Goal: Check status: Check status

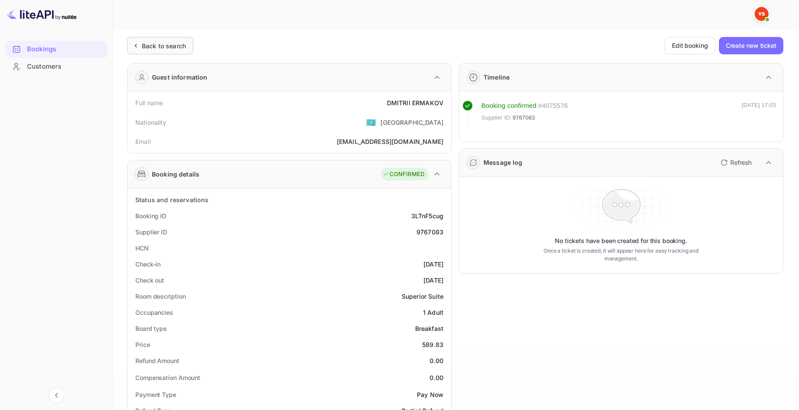
click at [158, 44] on div "Back to search" at bounding box center [164, 45] width 44 height 9
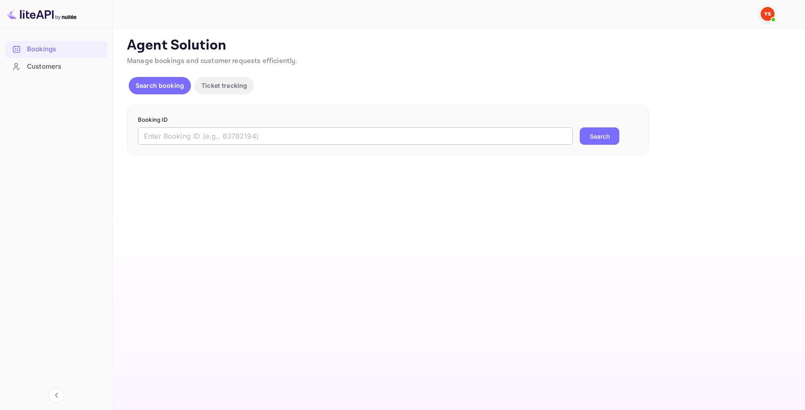
click at [383, 140] on input "text" at bounding box center [355, 135] width 435 height 17
paste input "9823572"
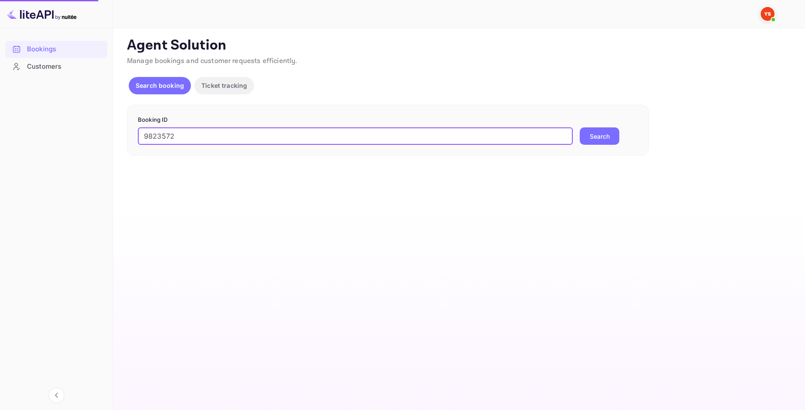
type input "9823572"
click at [591, 133] on button "Search" at bounding box center [600, 135] width 40 height 17
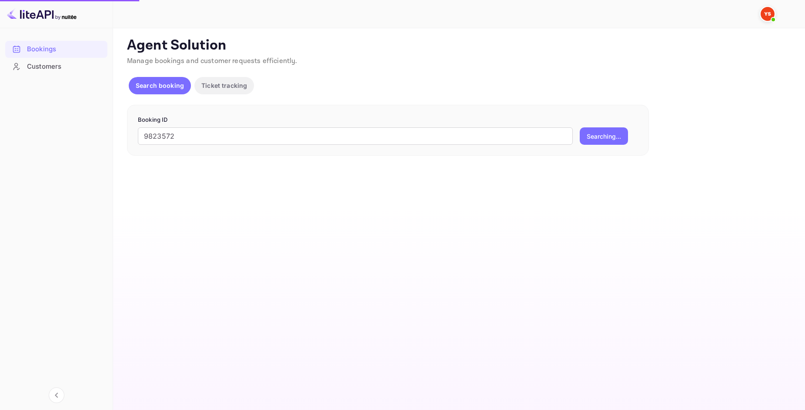
click at [629, 130] on div "9823572 ​ Searching..." at bounding box center [388, 135] width 500 height 17
drag, startPoint x: 350, startPoint y: 127, endPoint x: 377, endPoint y: 133, distance: 27.2
click at [352, 127] on form "Booking ID ​ Search" at bounding box center [388, 131] width 500 height 30
click at [382, 135] on input "text" at bounding box center [355, 135] width 435 height 17
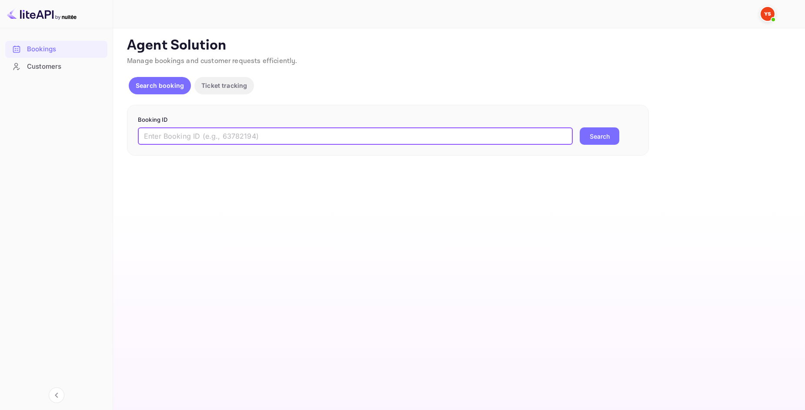
paste input "9823572"
type input "9823572"
click at [586, 137] on button "Search" at bounding box center [600, 135] width 40 height 17
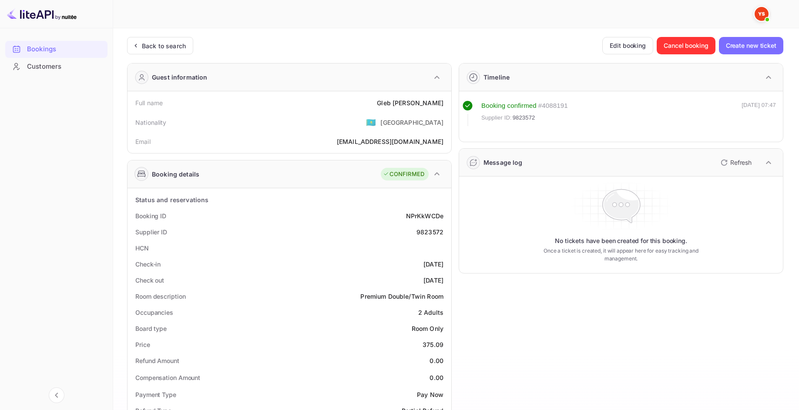
drag, startPoint x: 165, startPoint y: 29, endPoint x: 164, endPoint y: 37, distance: 8.7
click at [165, 30] on div "Unsaved Changes Ticket Affiliate URL https://www.nuitee.com/ Business partner n…" at bounding box center [450, 368] width 675 height 680
click at [164, 39] on div "Back to search" at bounding box center [160, 45] width 66 height 17
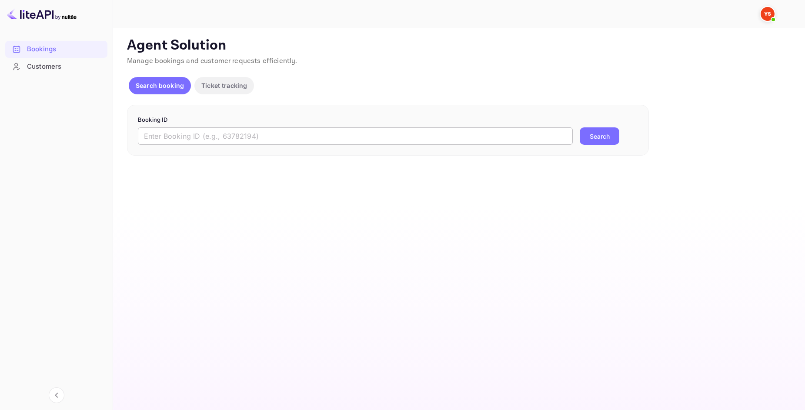
click at [364, 131] on form "Booking ID ​ Search" at bounding box center [388, 131] width 500 height 30
click at [364, 131] on input "text" at bounding box center [355, 135] width 435 height 17
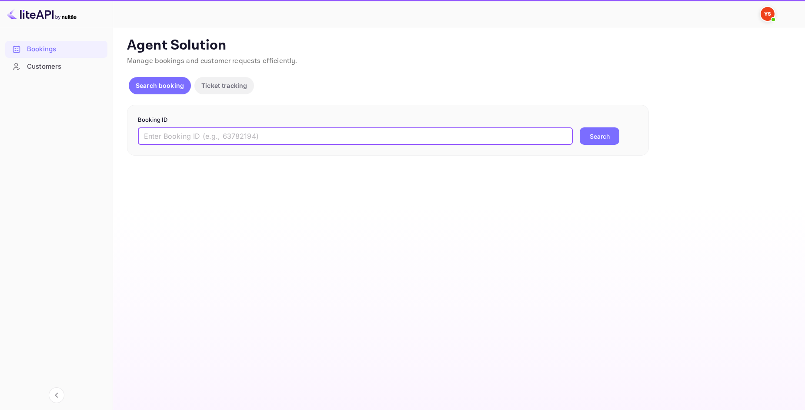
paste input "9904876"
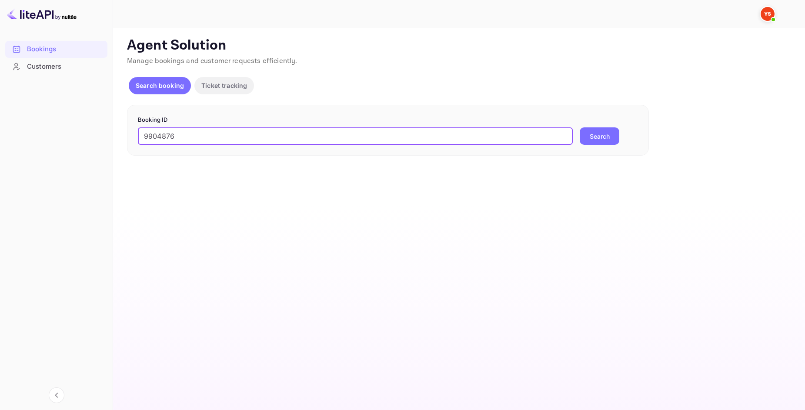
type input "9904876"
click at [611, 140] on button "Search" at bounding box center [600, 135] width 40 height 17
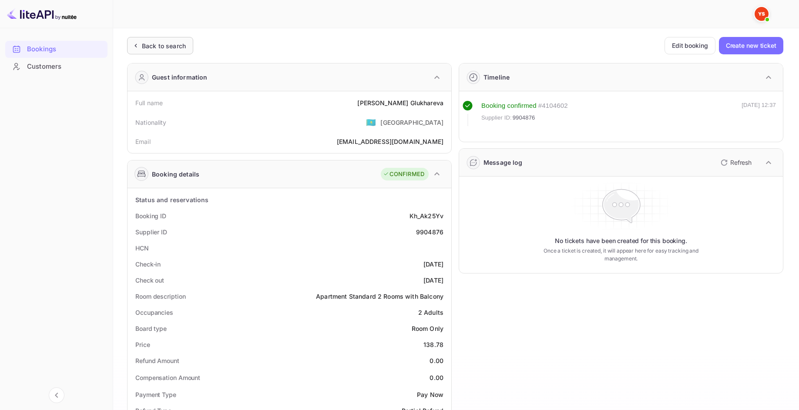
click at [162, 46] on div "Back to search" at bounding box center [164, 45] width 44 height 9
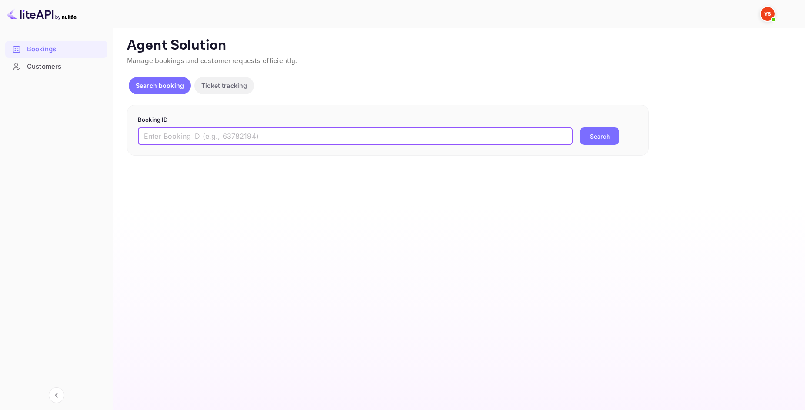
click at [345, 137] on input "text" at bounding box center [355, 135] width 435 height 17
paste input "9706977"
type input "9706977"
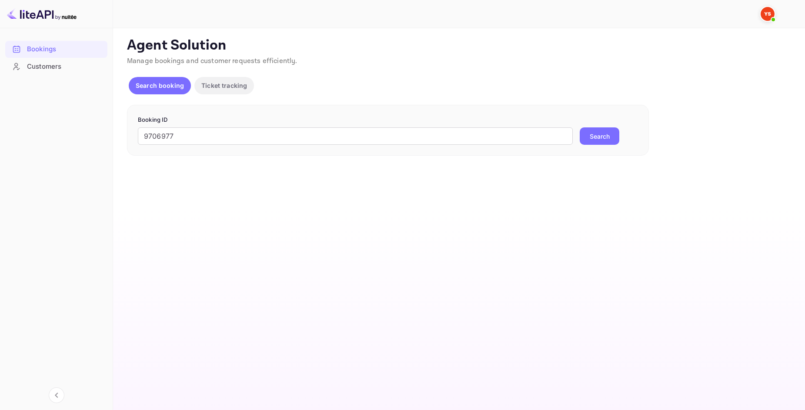
click at [594, 135] on button "Search" at bounding box center [600, 135] width 40 height 17
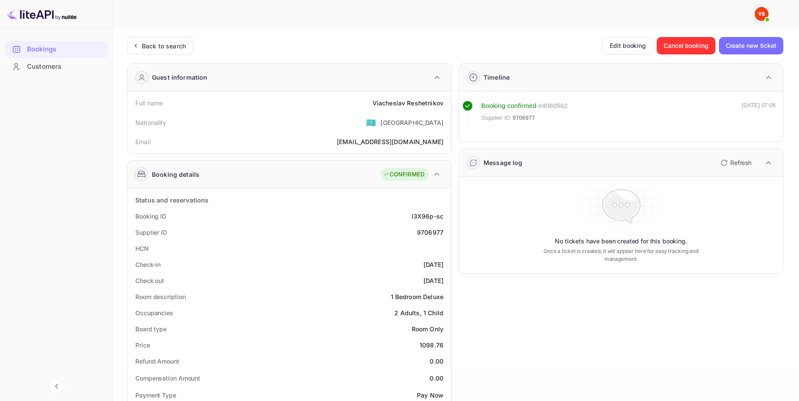
click at [431, 347] on div "1098.76" at bounding box center [431, 344] width 24 height 9
copy div "1098.76"
click at [141, 41] on div "Back to search" at bounding box center [158, 45] width 55 height 9
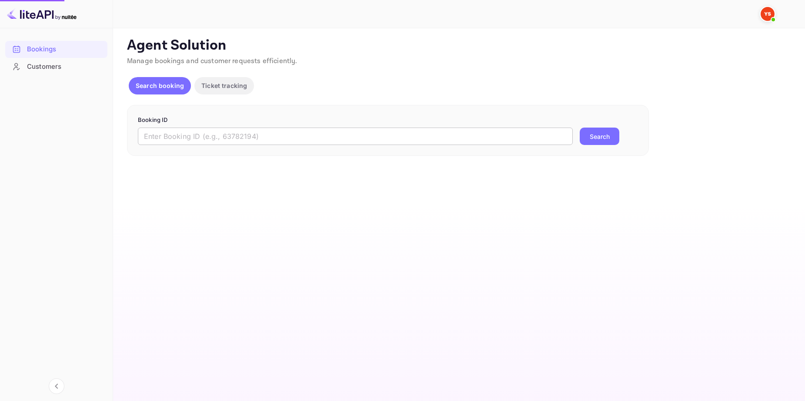
click at [336, 129] on input "text" at bounding box center [355, 135] width 435 height 17
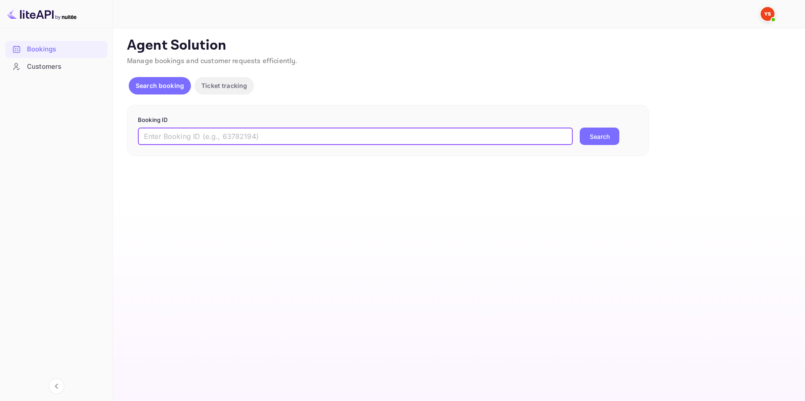
paste input "9636709"
type input "9636709"
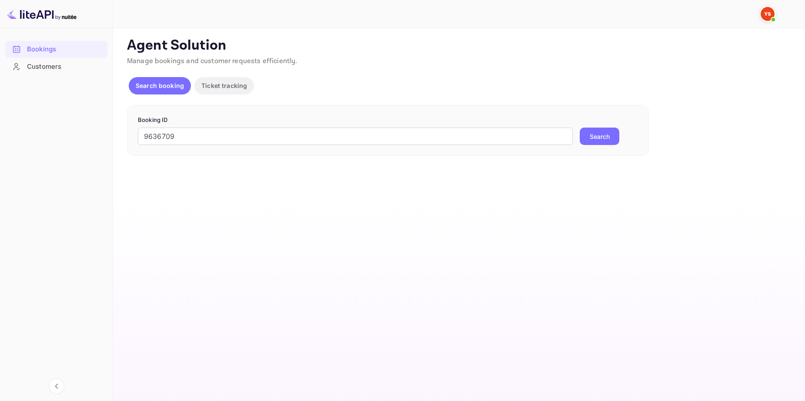
click at [610, 139] on button "Search" at bounding box center [600, 135] width 40 height 17
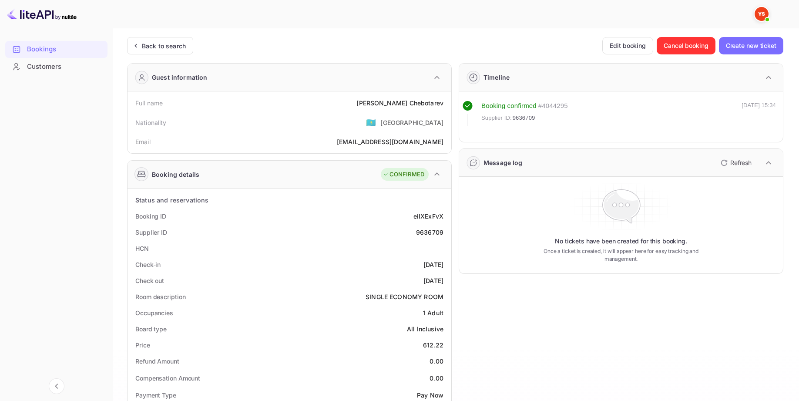
click at [149, 30] on div "Unsaved Changes Ticket Affiliate URL https://www.nuitee.com/ Business partner n…" at bounding box center [450, 368] width 675 height 680
click at [154, 47] on div "Back to search" at bounding box center [164, 45] width 44 height 9
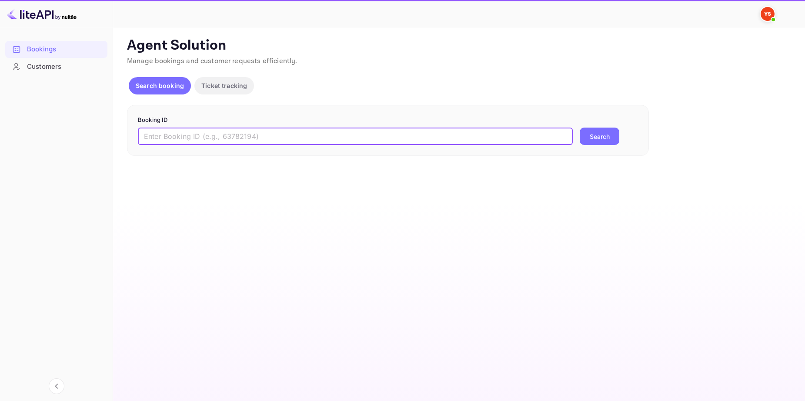
click at [328, 130] on input "text" at bounding box center [355, 135] width 435 height 17
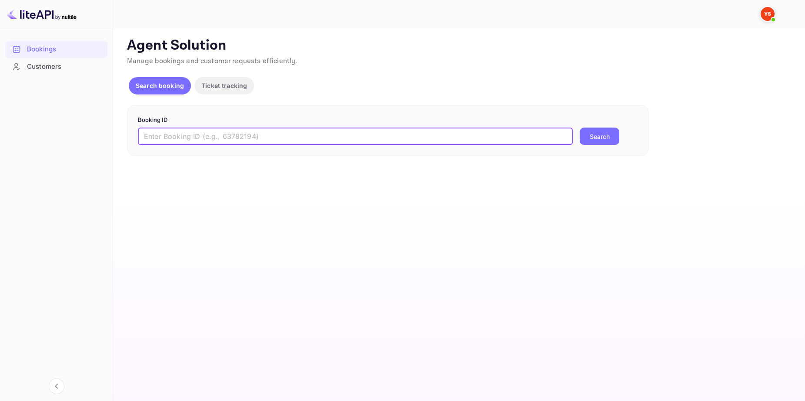
paste input "9791205"
click at [609, 134] on button "Search" at bounding box center [600, 135] width 40 height 17
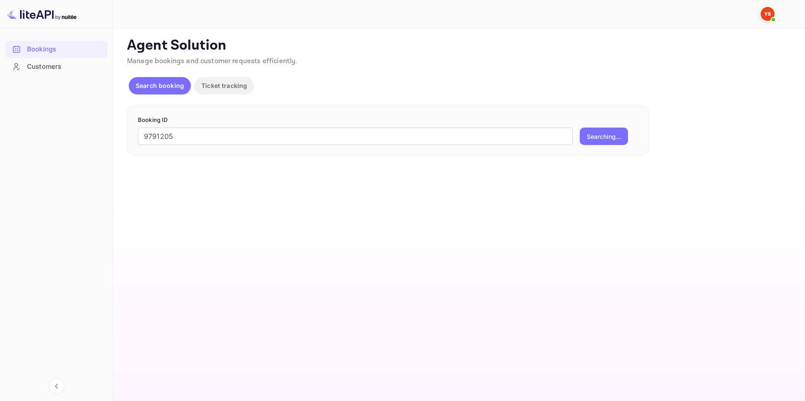
drag, startPoint x: 81, startPoint y: 124, endPoint x: 137, endPoint y: 123, distance: 55.7
click at [79, 124] on div "Bookings Customers Now you can check your travel website directly from the link…" at bounding box center [402, 200] width 805 height 401
paste input "8858637"
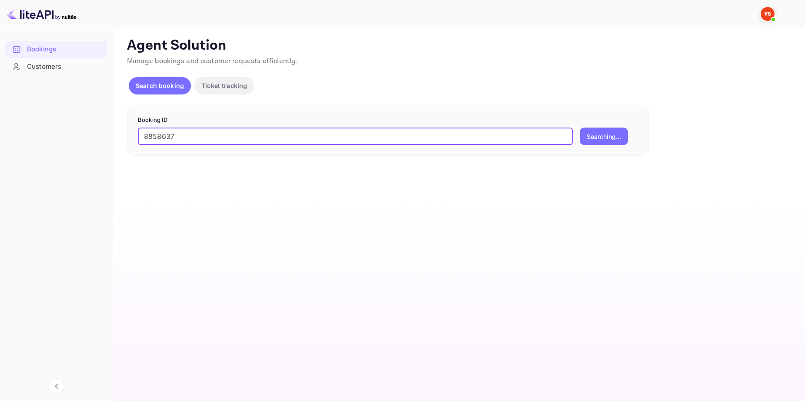
type input "8858637"
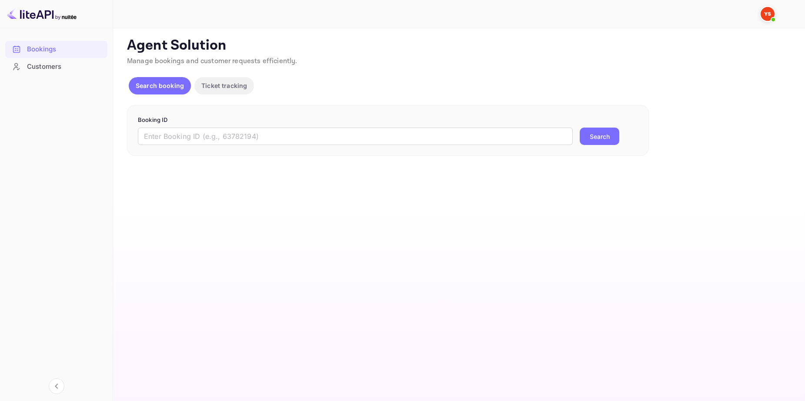
click at [228, 118] on p "Booking ID" at bounding box center [388, 120] width 500 height 9
click at [230, 131] on input "text" at bounding box center [355, 135] width 435 height 17
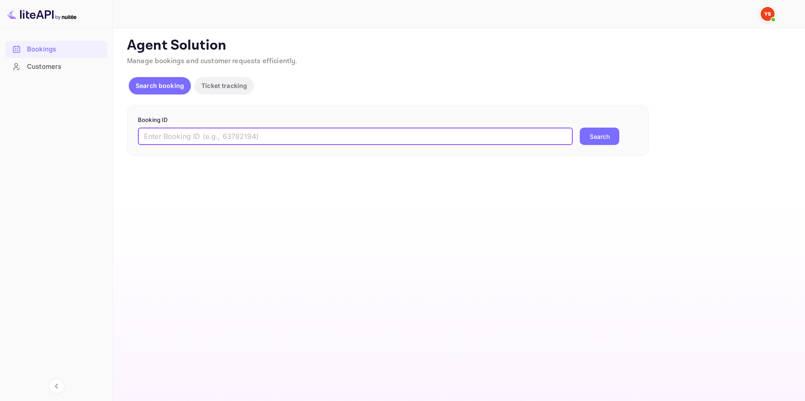
paste input "8858637"
type input "8858637"
click at [604, 145] on div "Booking ID 8858637 ​ Search" at bounding box center [388, 130] width 522 height 51
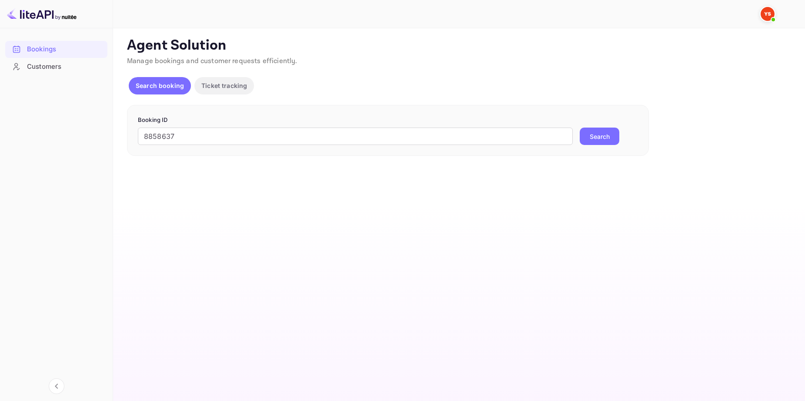
click at [602, 140] on button "Search" at bounding box center [600, 135] width 40 height 17
